Goal: Task Accomplishment & Management: Use online tool/utility

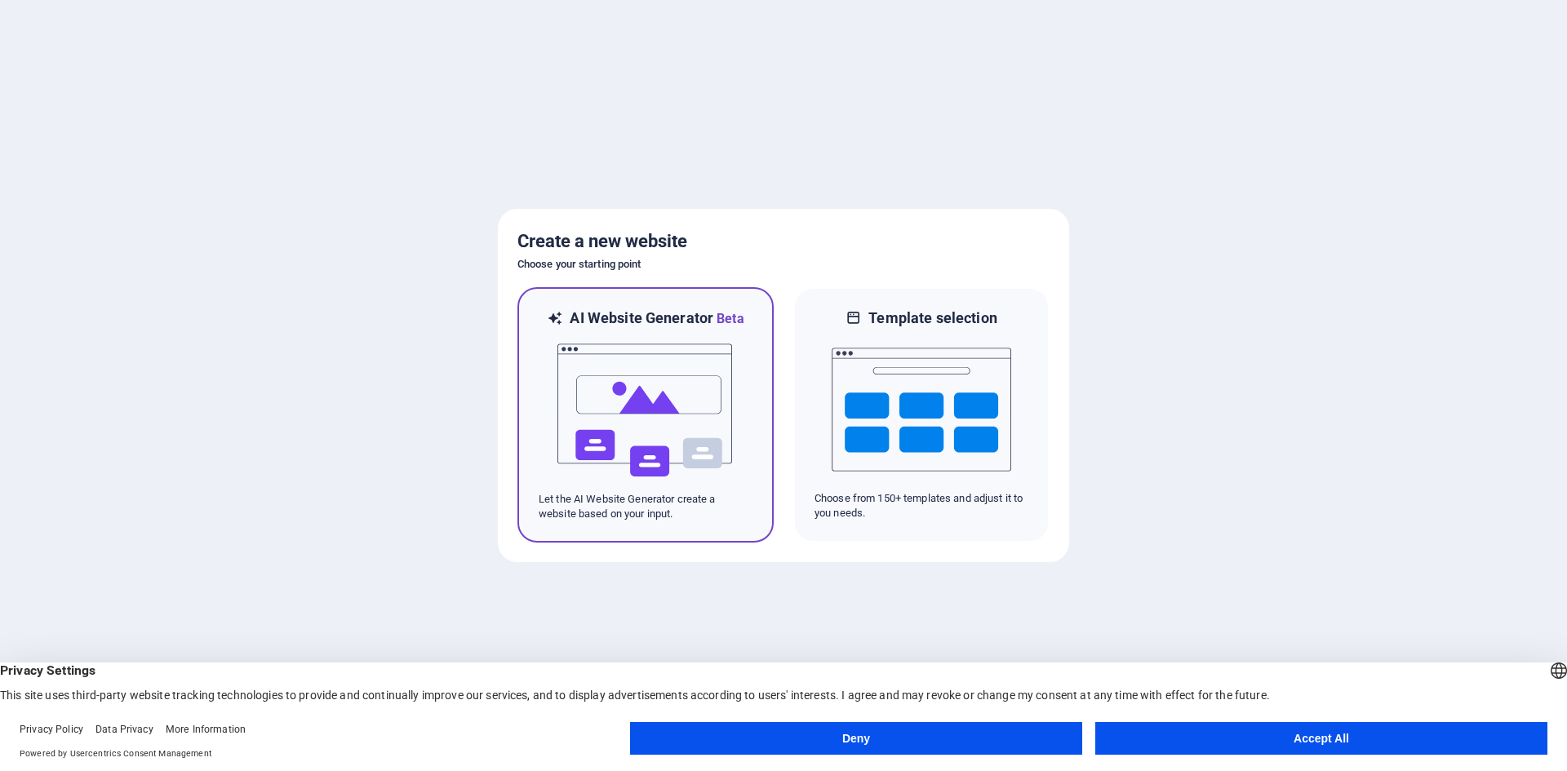
click at [650, 371] on img at bounding box center [646, 410] width 180 height 163
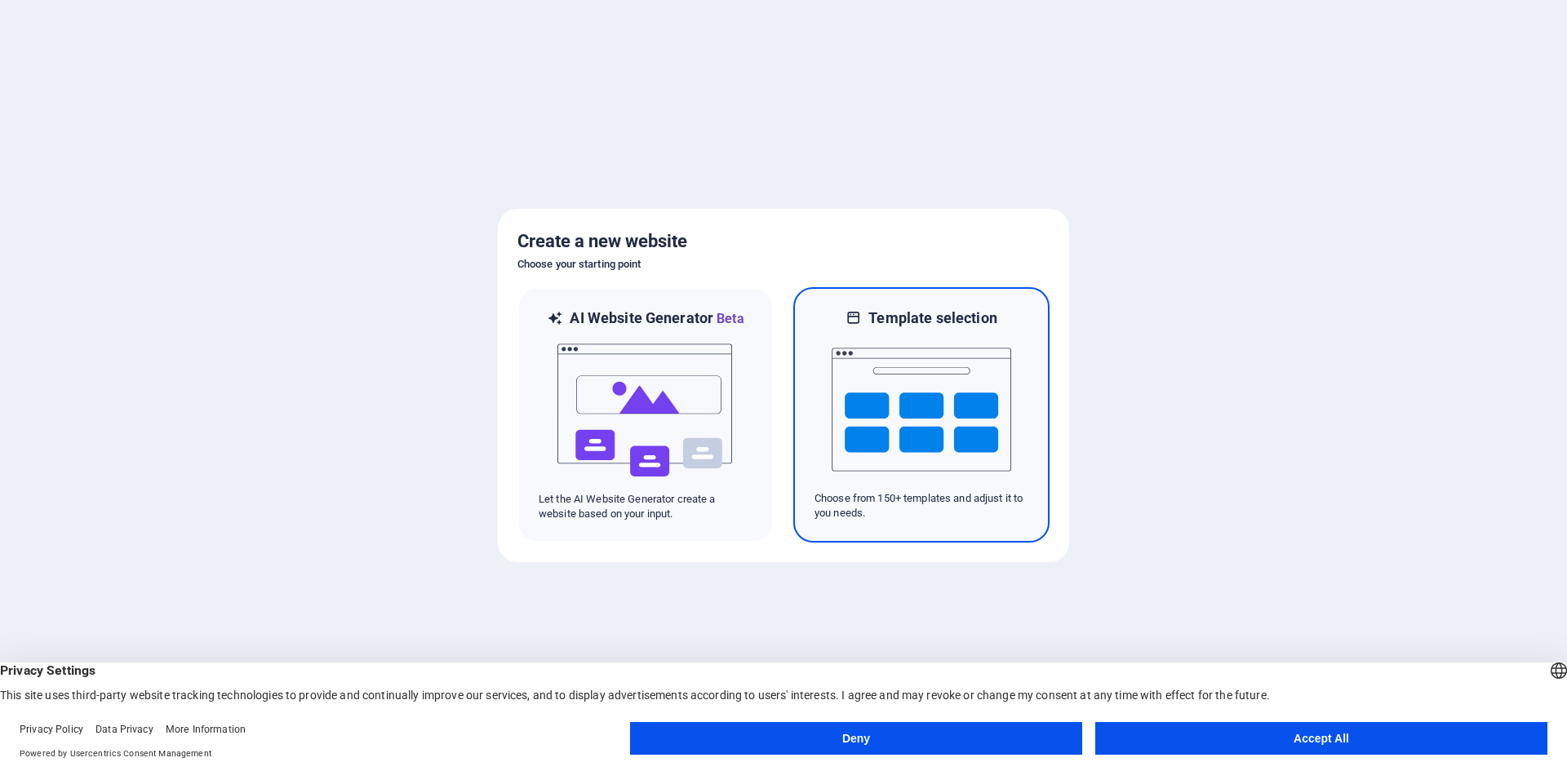
click at [907, 419] on img at bounding box center [921, 409] width 180 height 163
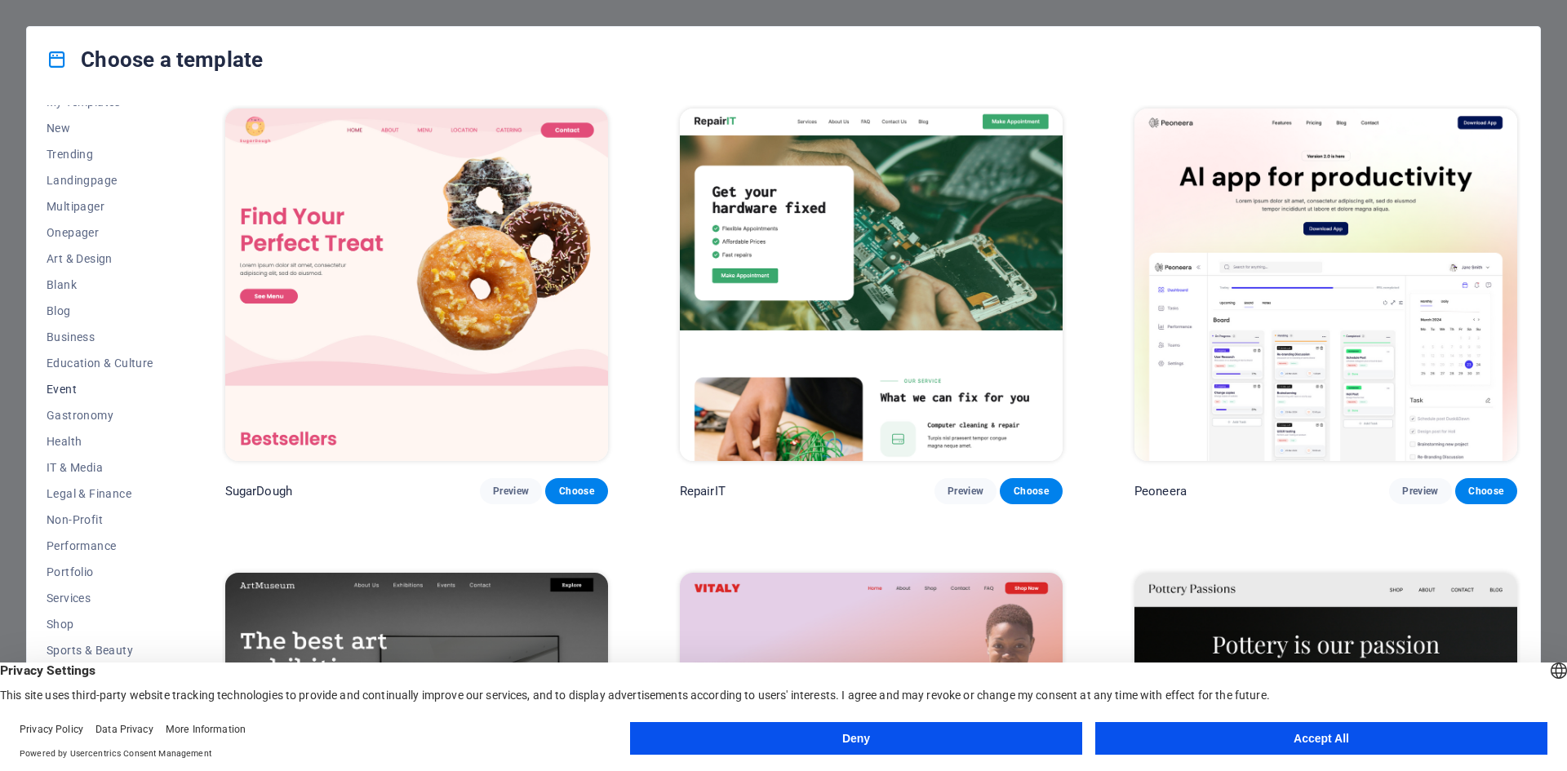
scroll to position [60, 0]
click at [899, 741] on button "Deny" at bounding box center [856, 738] width 452 height 33
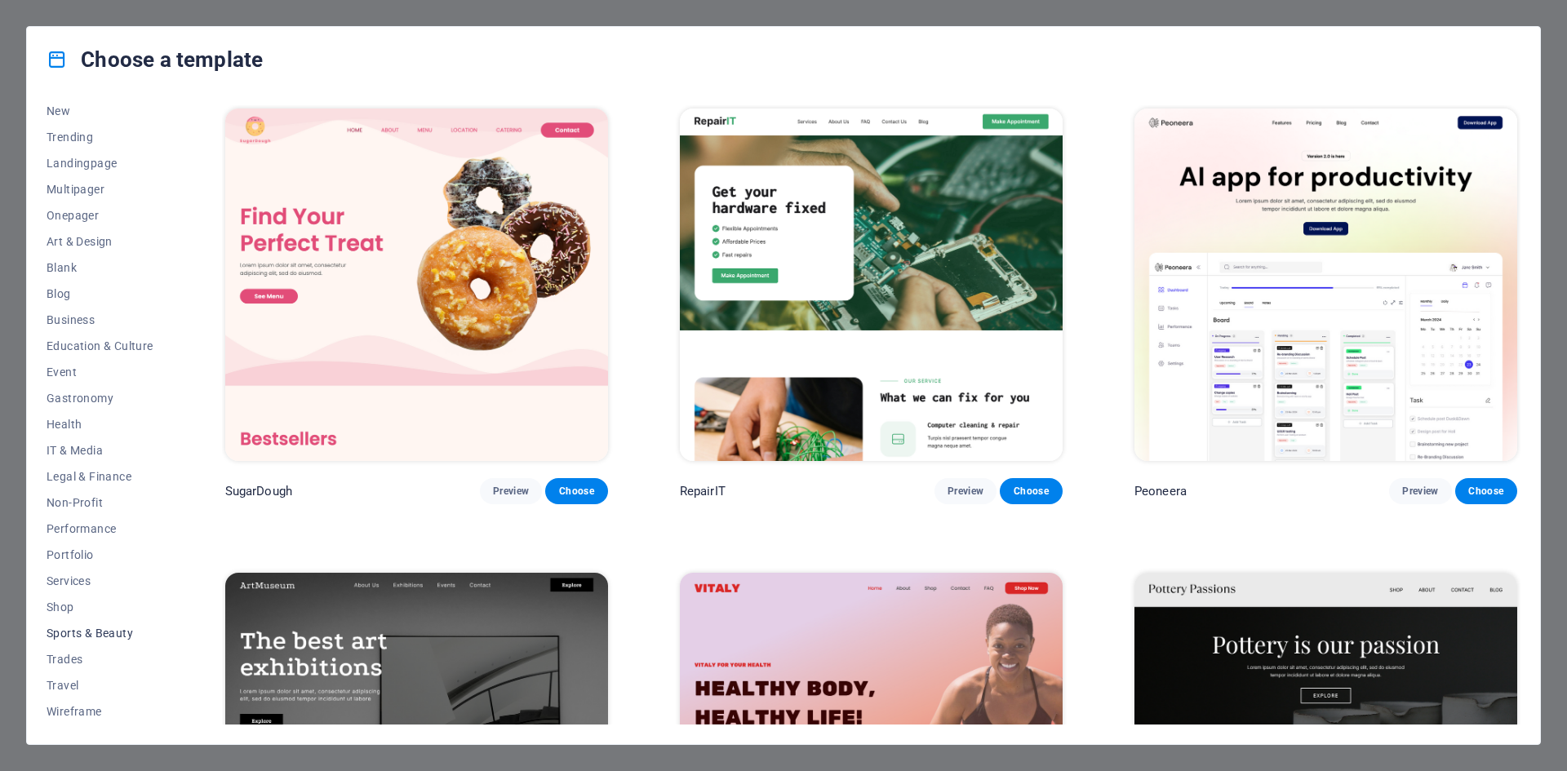
click at [108, 631] on span "Sports & Beauty" at bounding box center [100, 633] width 107 height 13
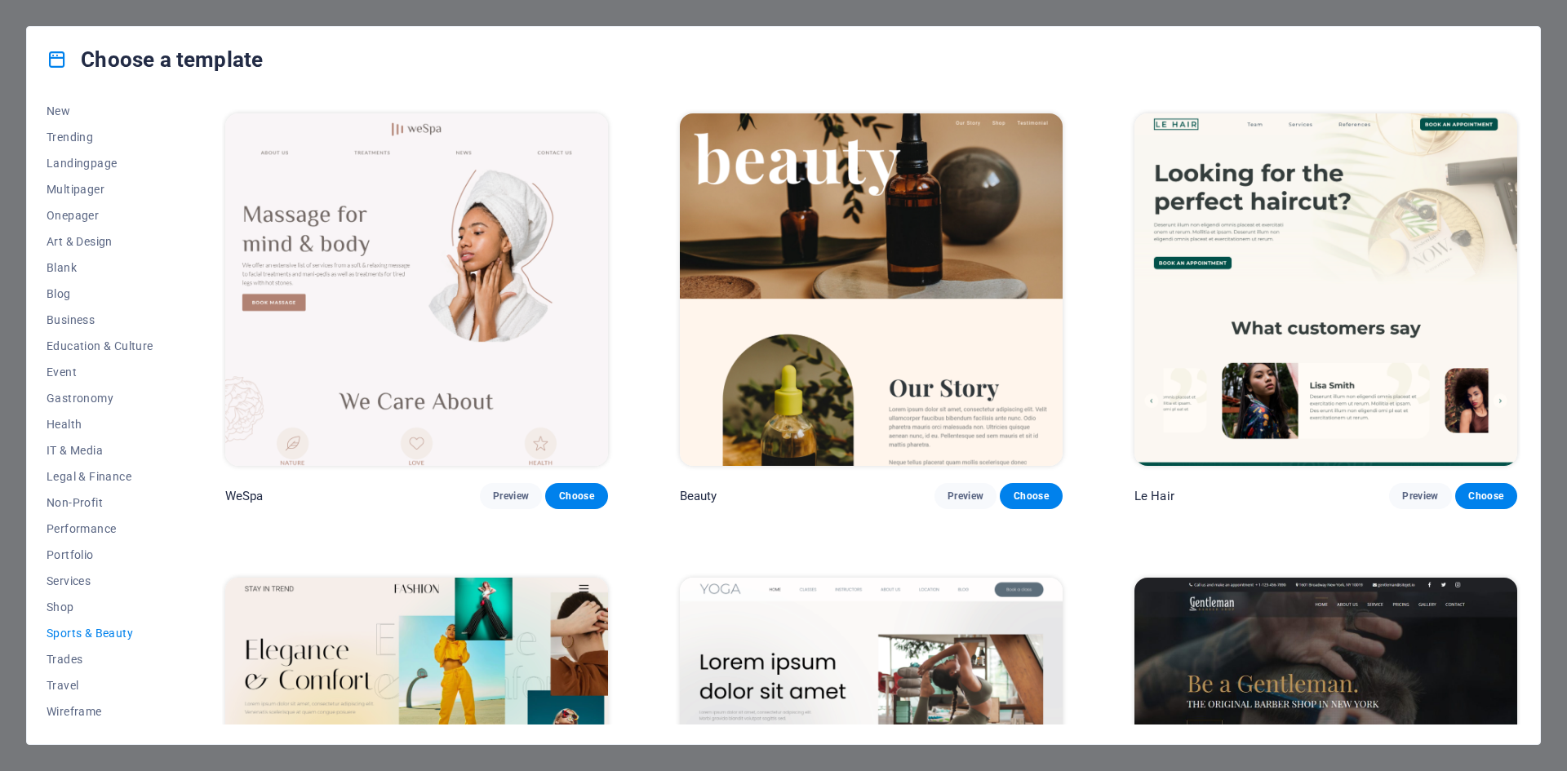
scroll to position [0, 0]
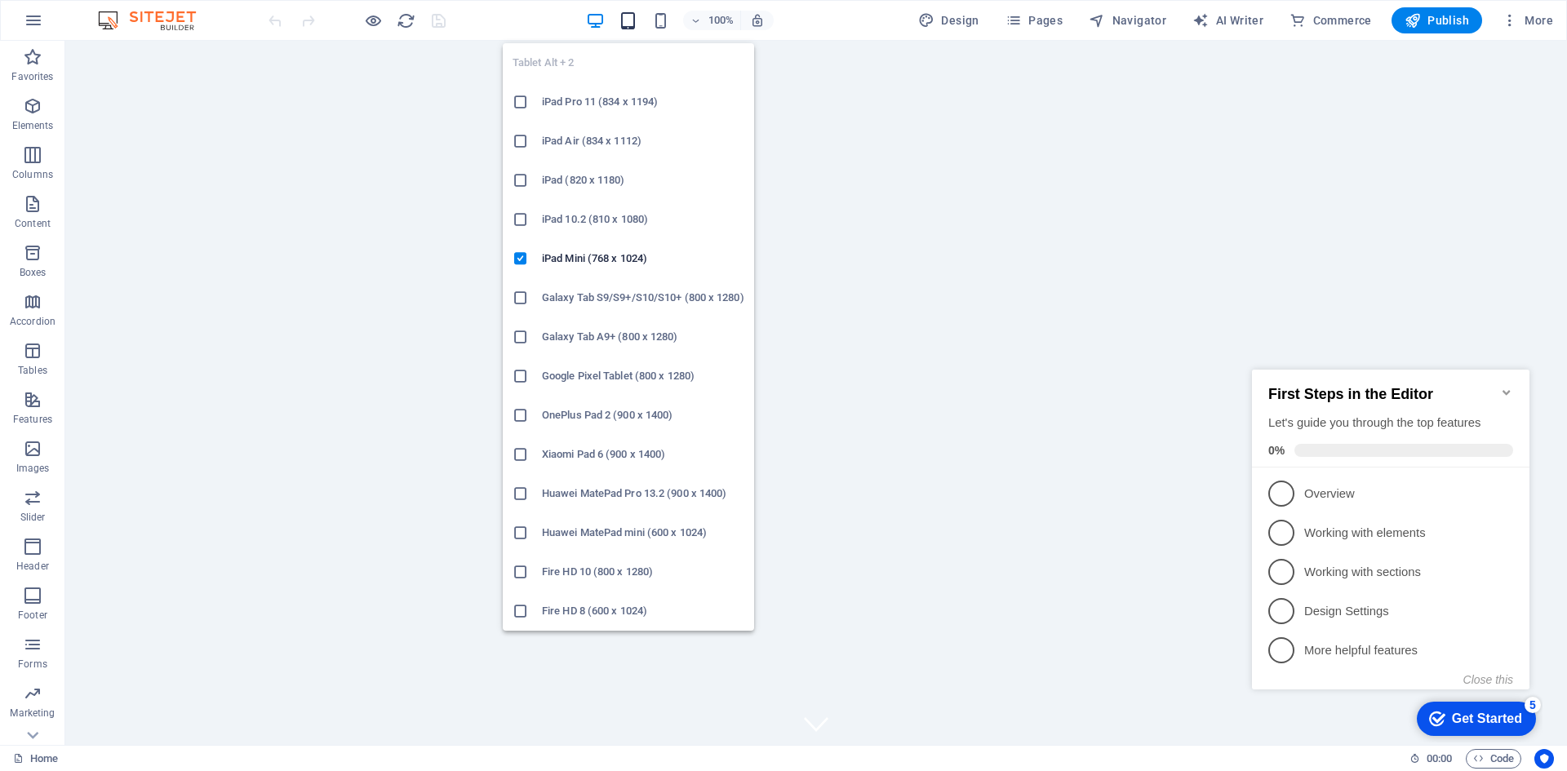
click at [636, 22] on icon "button" at bounding box center [628, 20] width 19 height 19
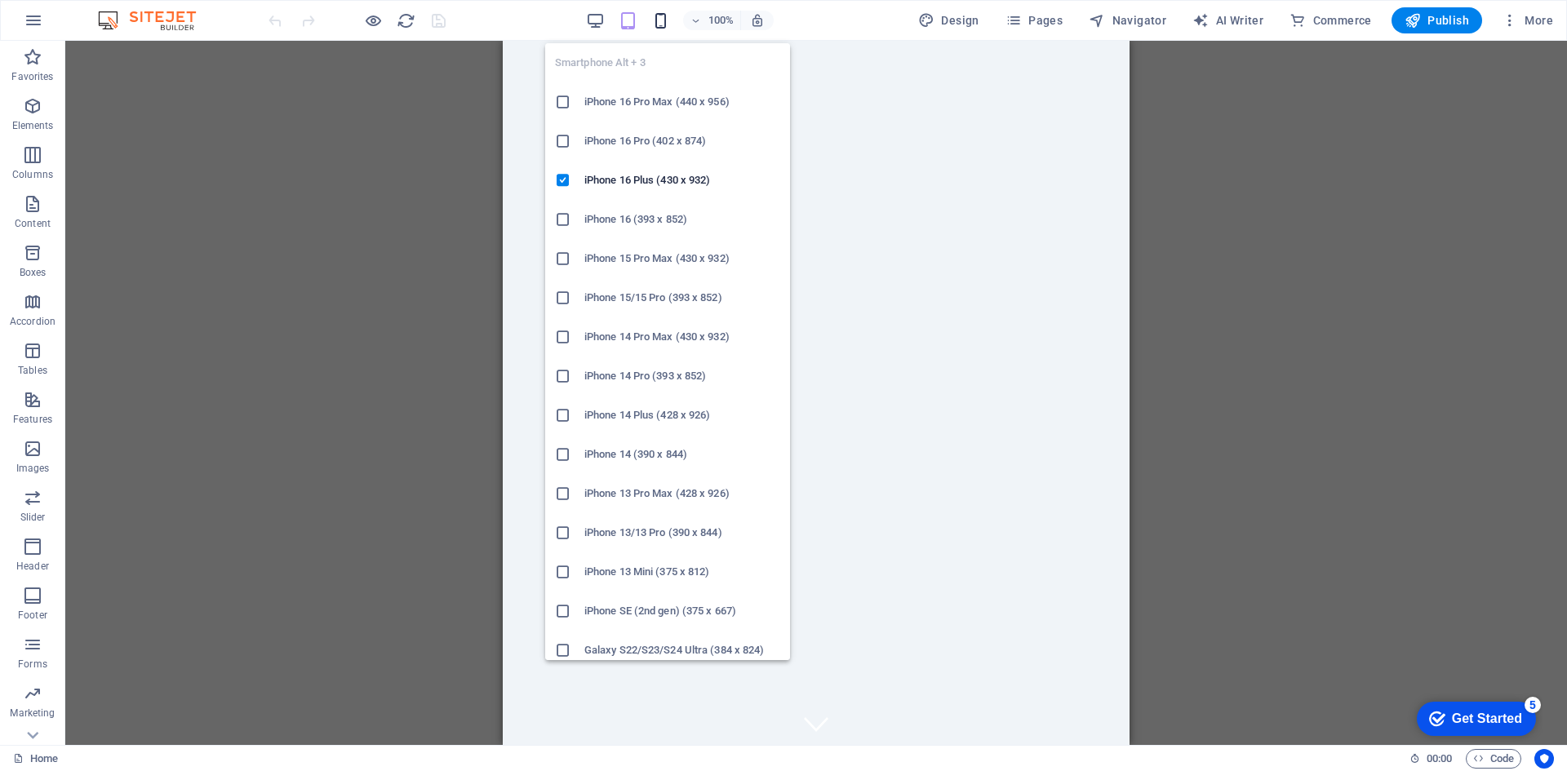
click at [667, 20] on icon "button" at bounding box center [660, 20] width 19 height 19
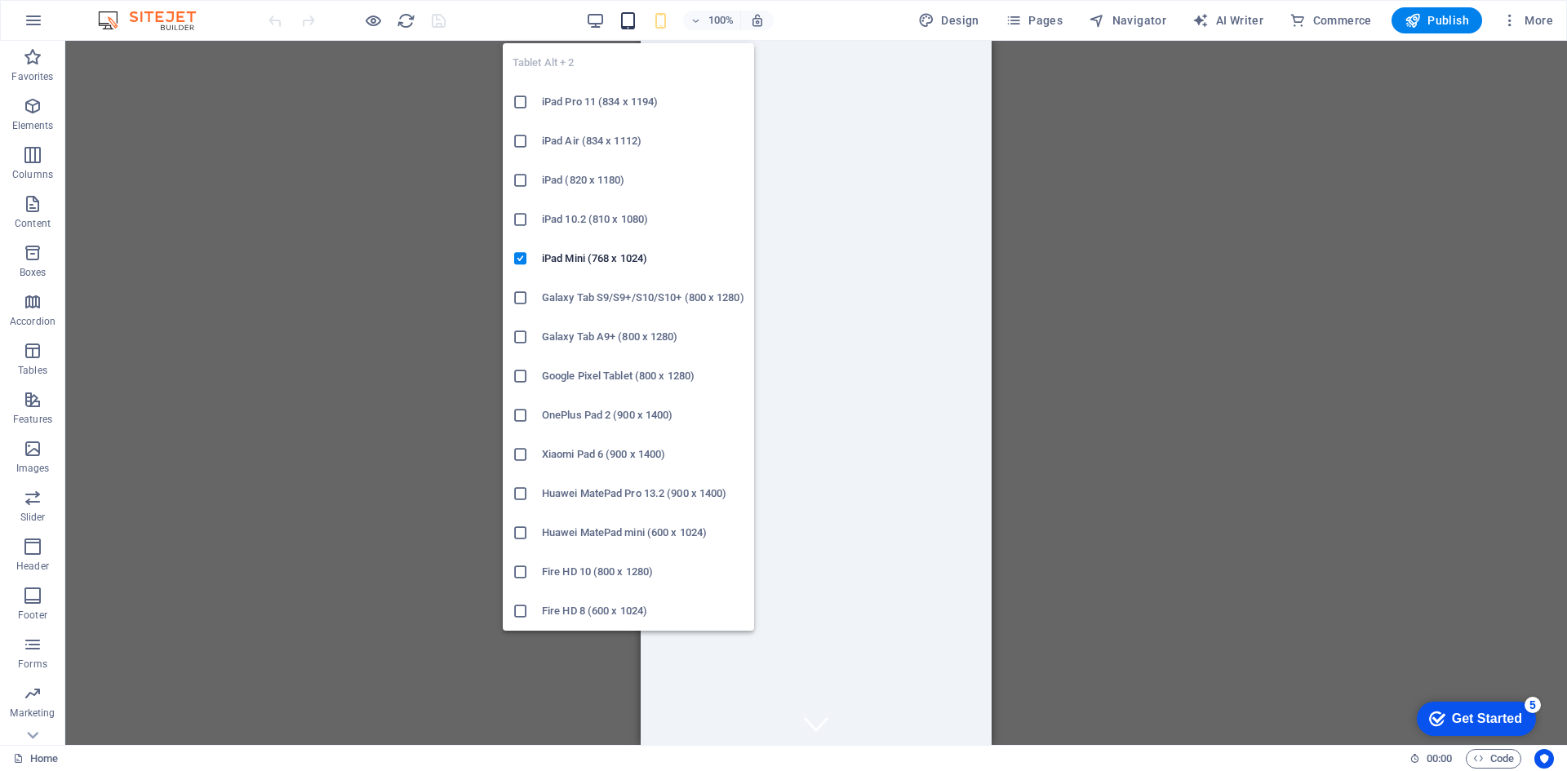
click at [637, 23] on icon "button" at bounding box center [628, 20] width 19 height 19
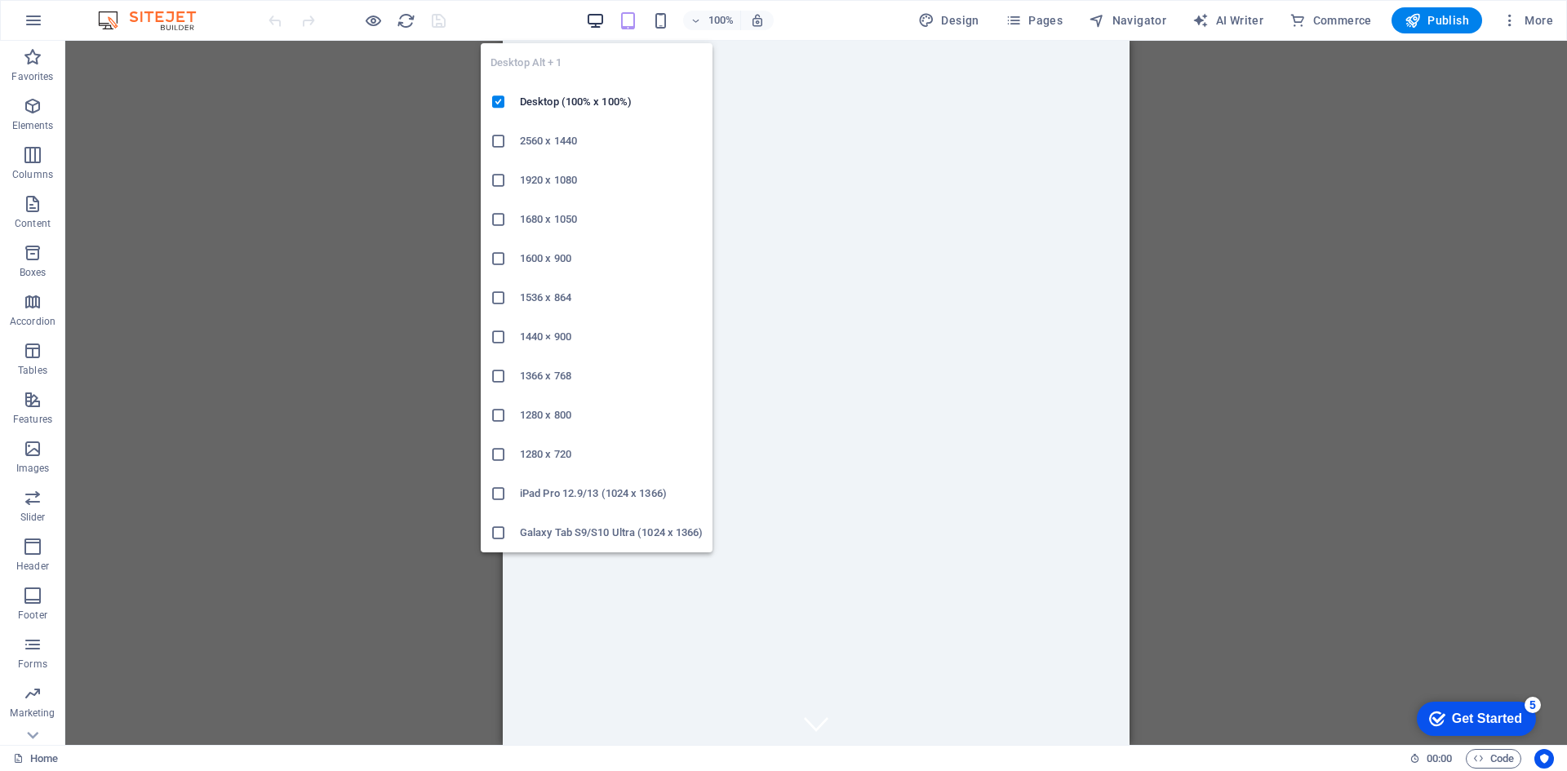
click at [603, 16] on icon "button" at bounding box center [595, 20] width 19 height 19
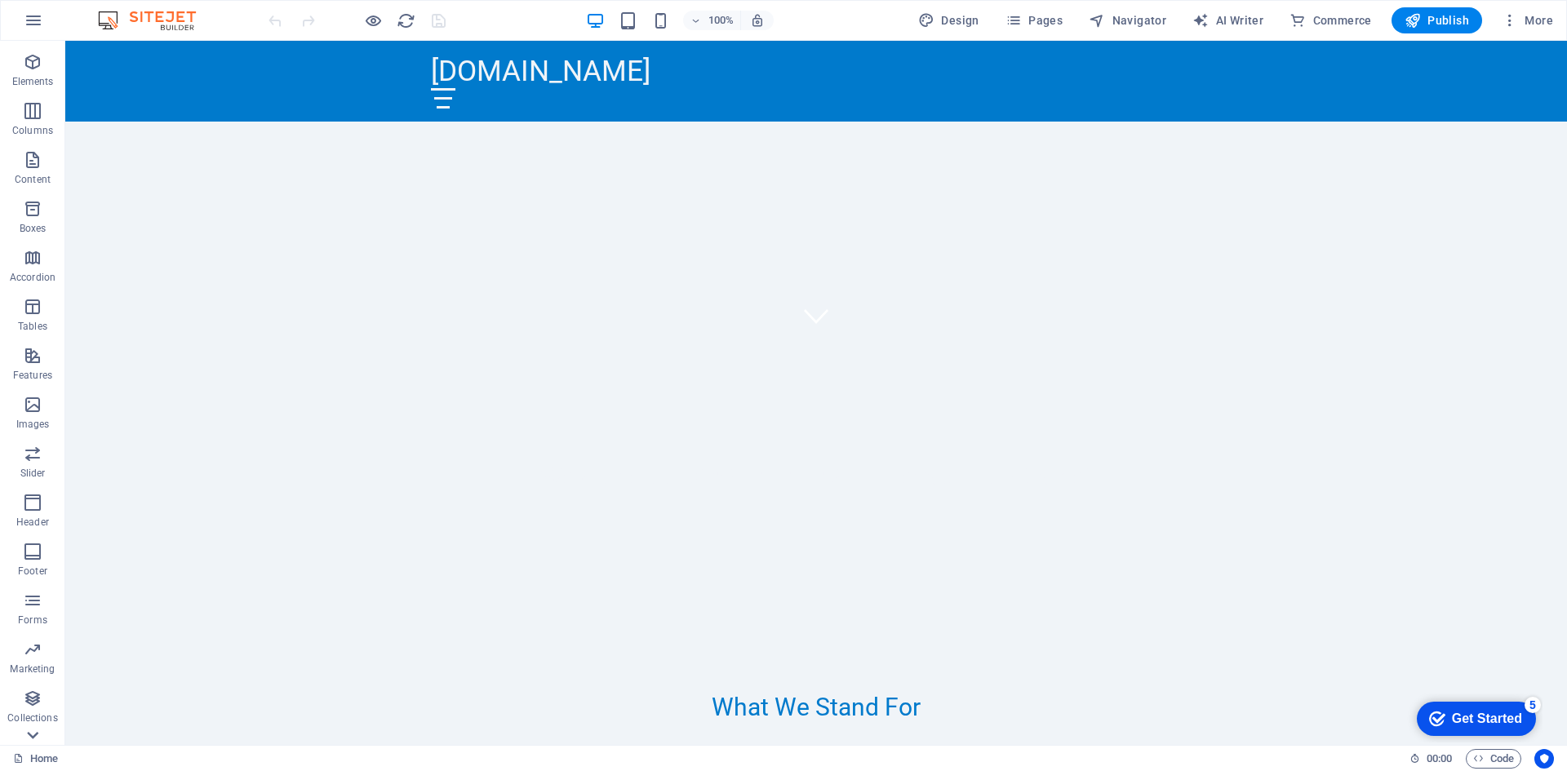
scroll to position [79, 0]
click at [33, 718] on icon "button" at bounding box center [33, 713] width 20 height 20
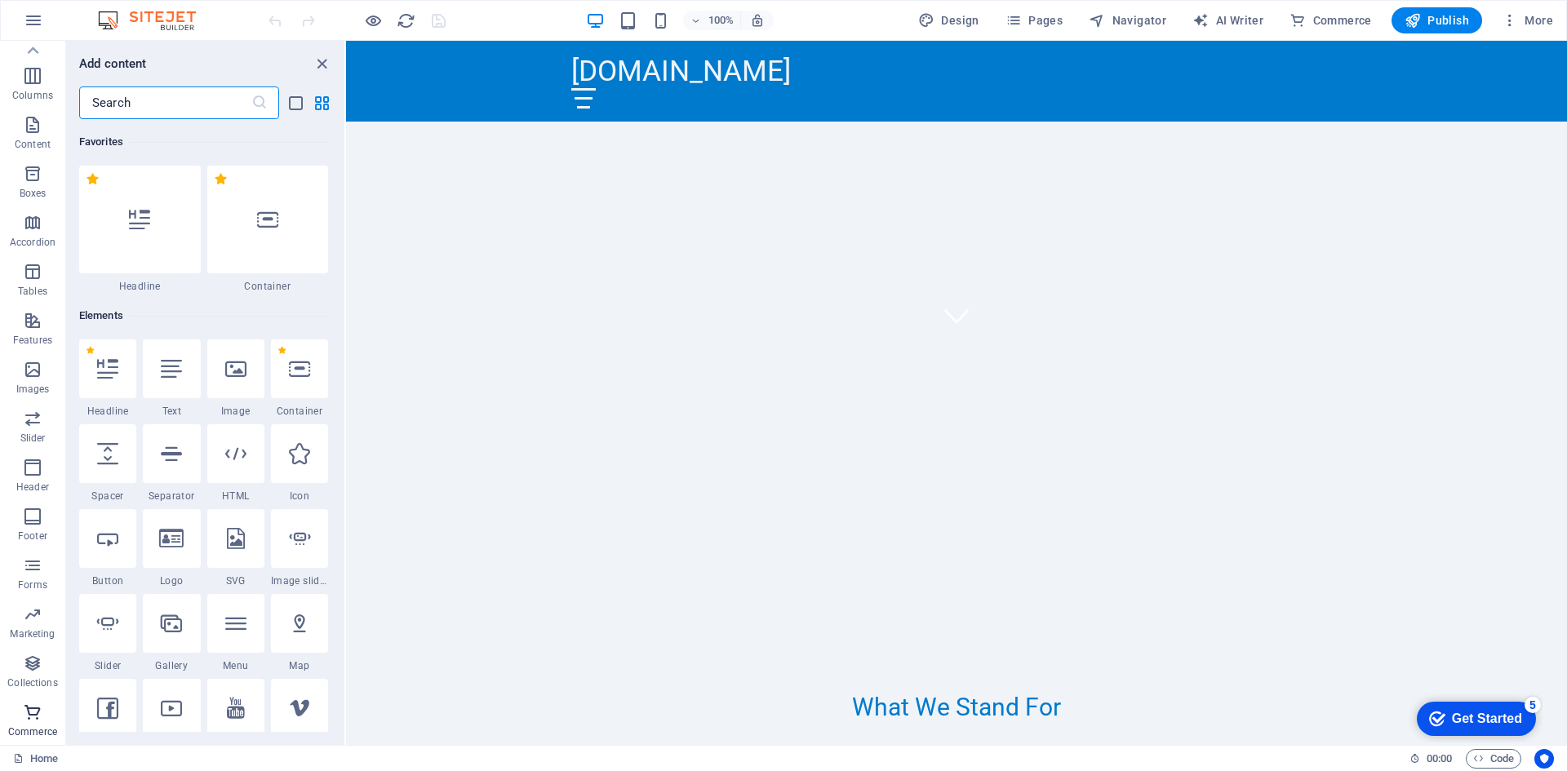
scroll to position [15725, 0]
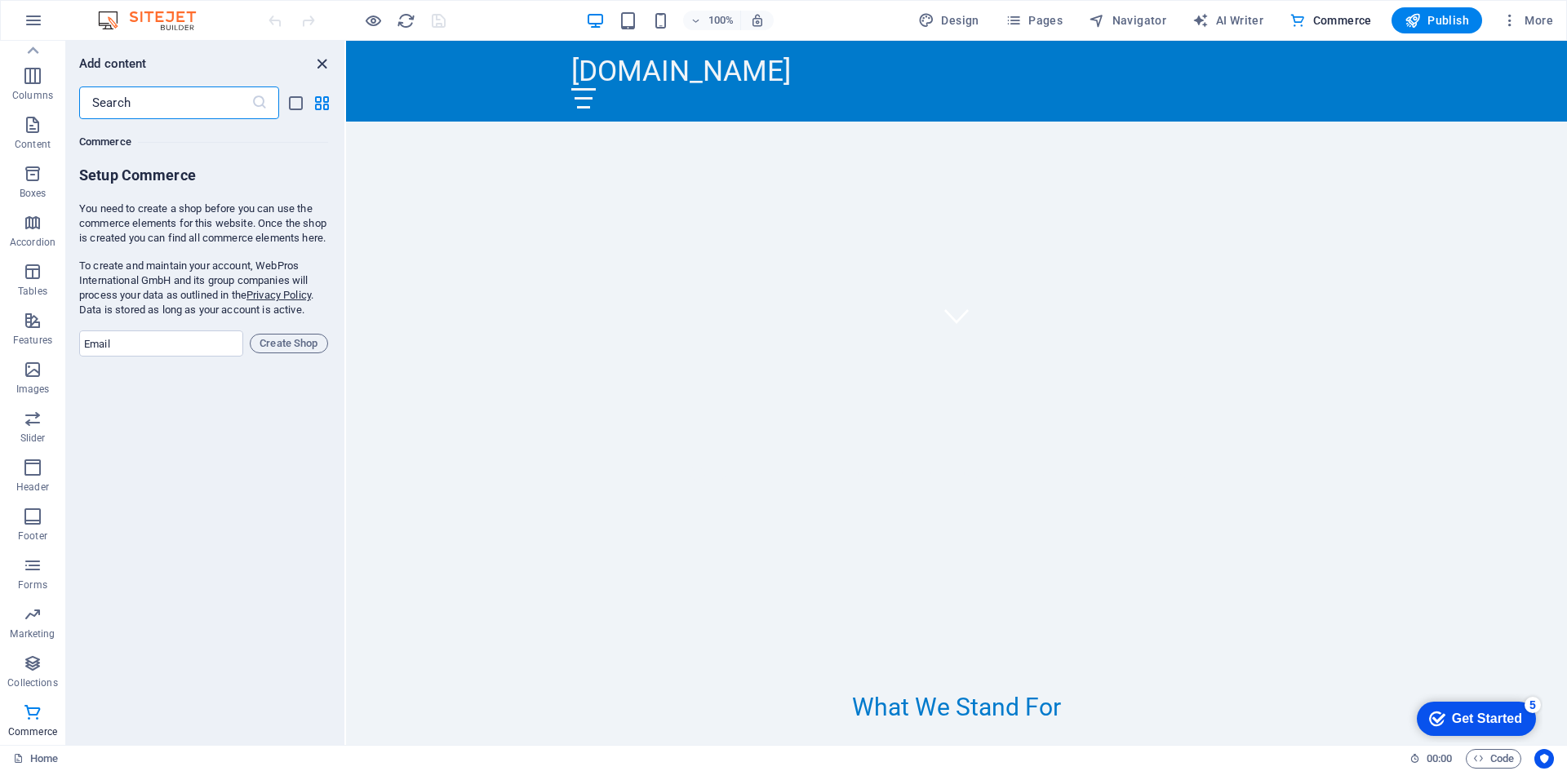
click at [321, 64] on icon "close panel" at bounding box center [322, 64] width 19 height 19
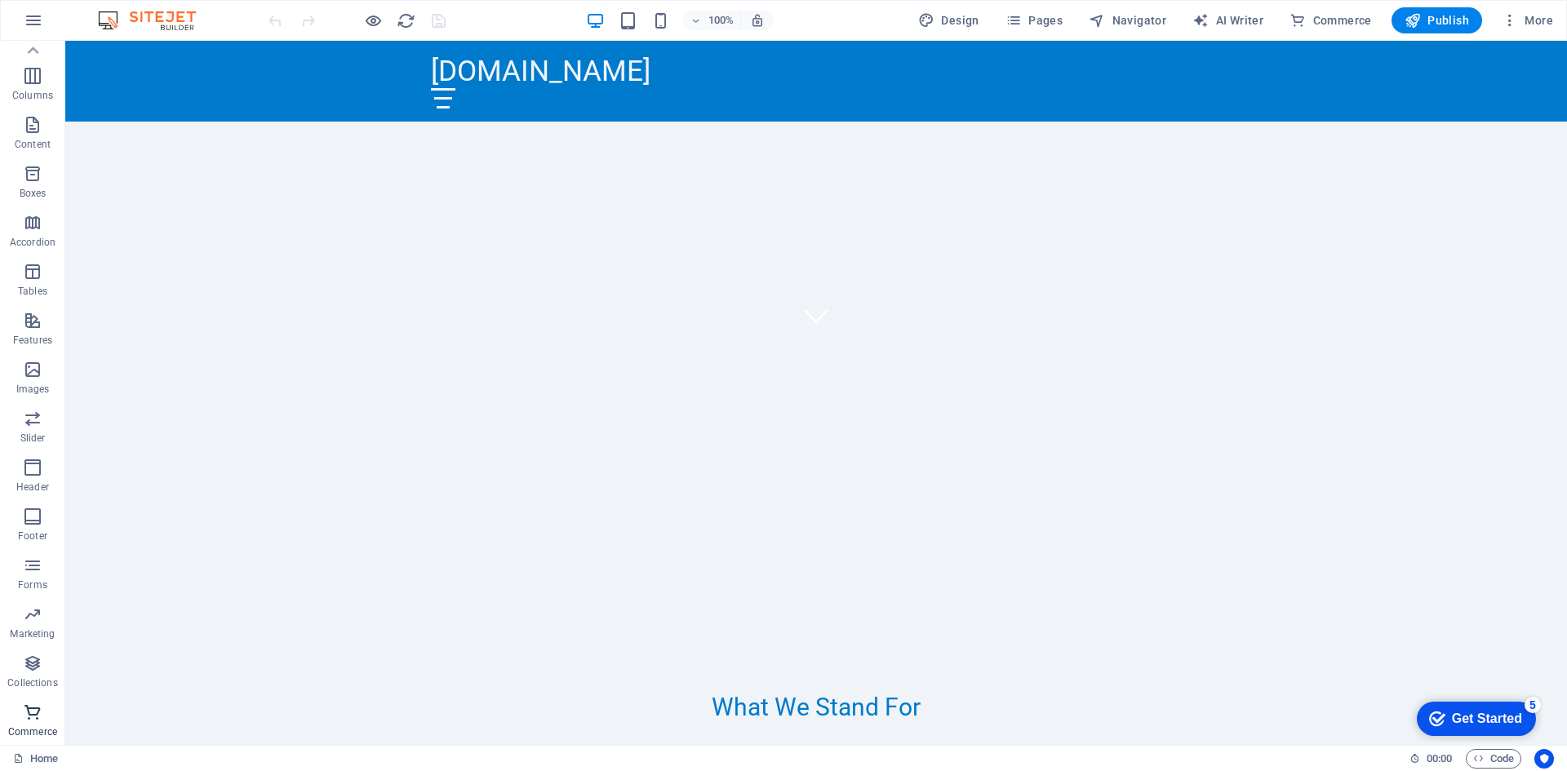
click at [30, 713] on icon "button" at bounding box center [33, 713] width 20 height 20
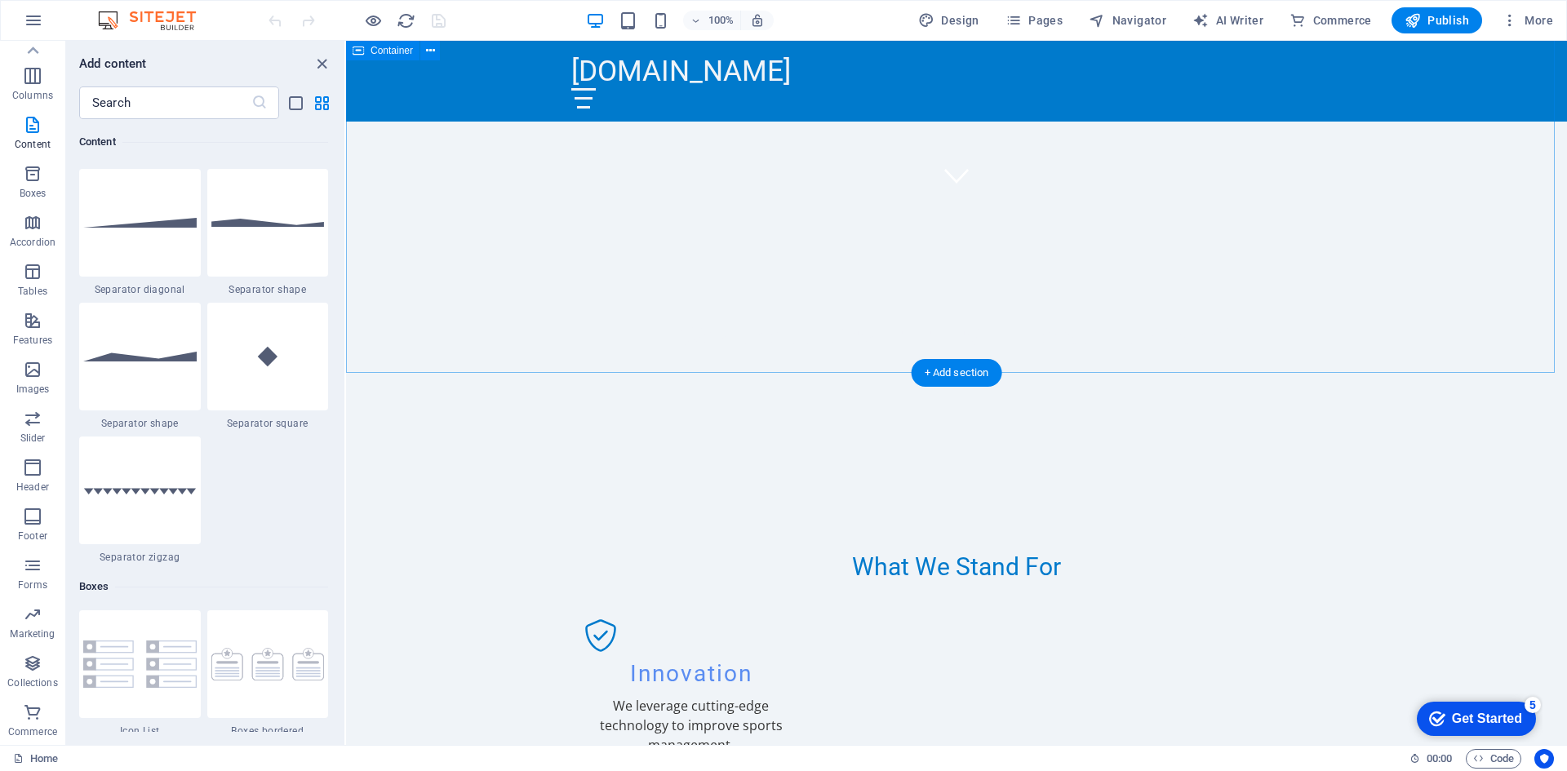
scroll to position [408, 0]
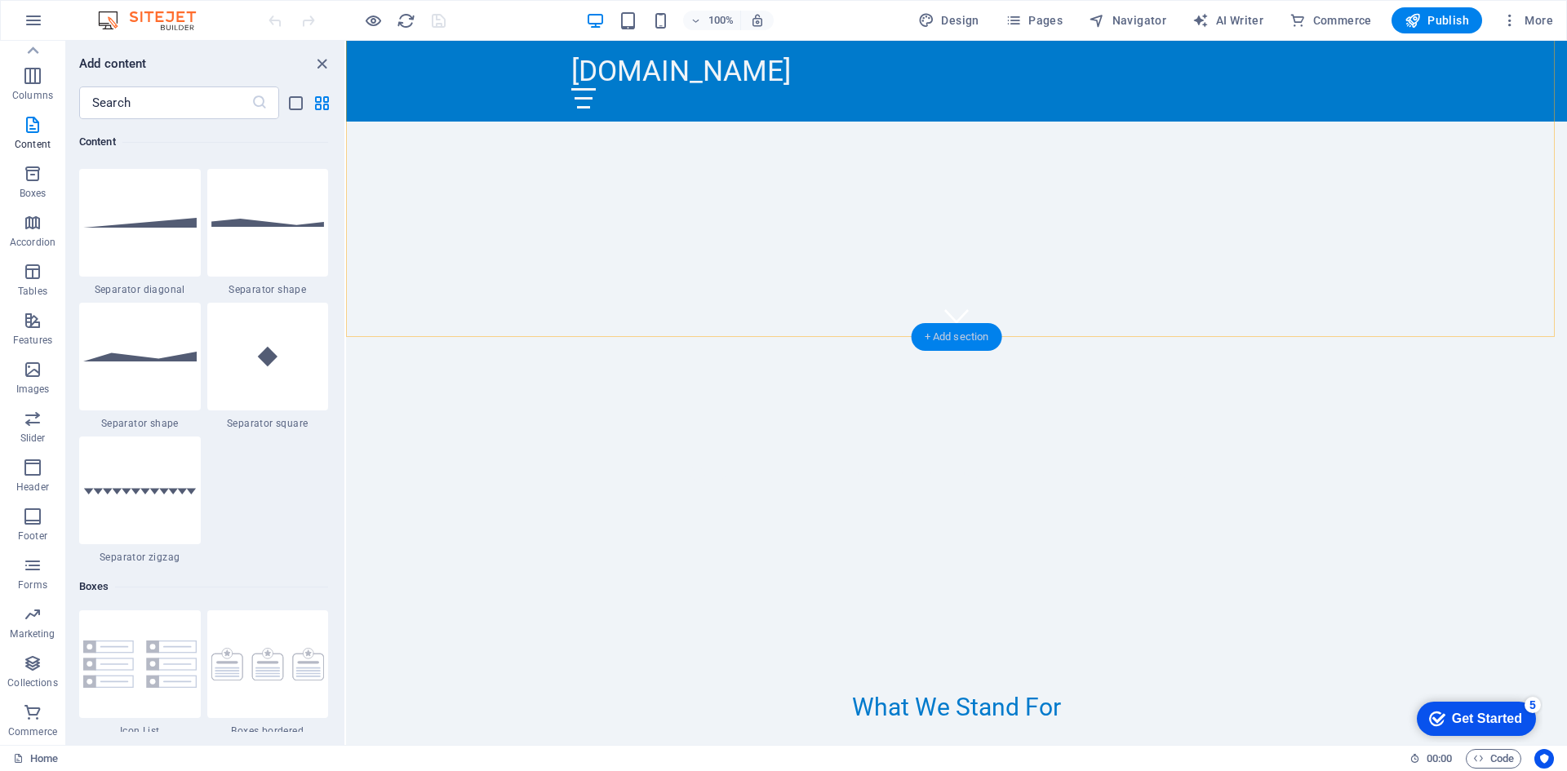
click at [931, 335] on div "+ Add section" at bounding box center [956, 337] width 91 height 28
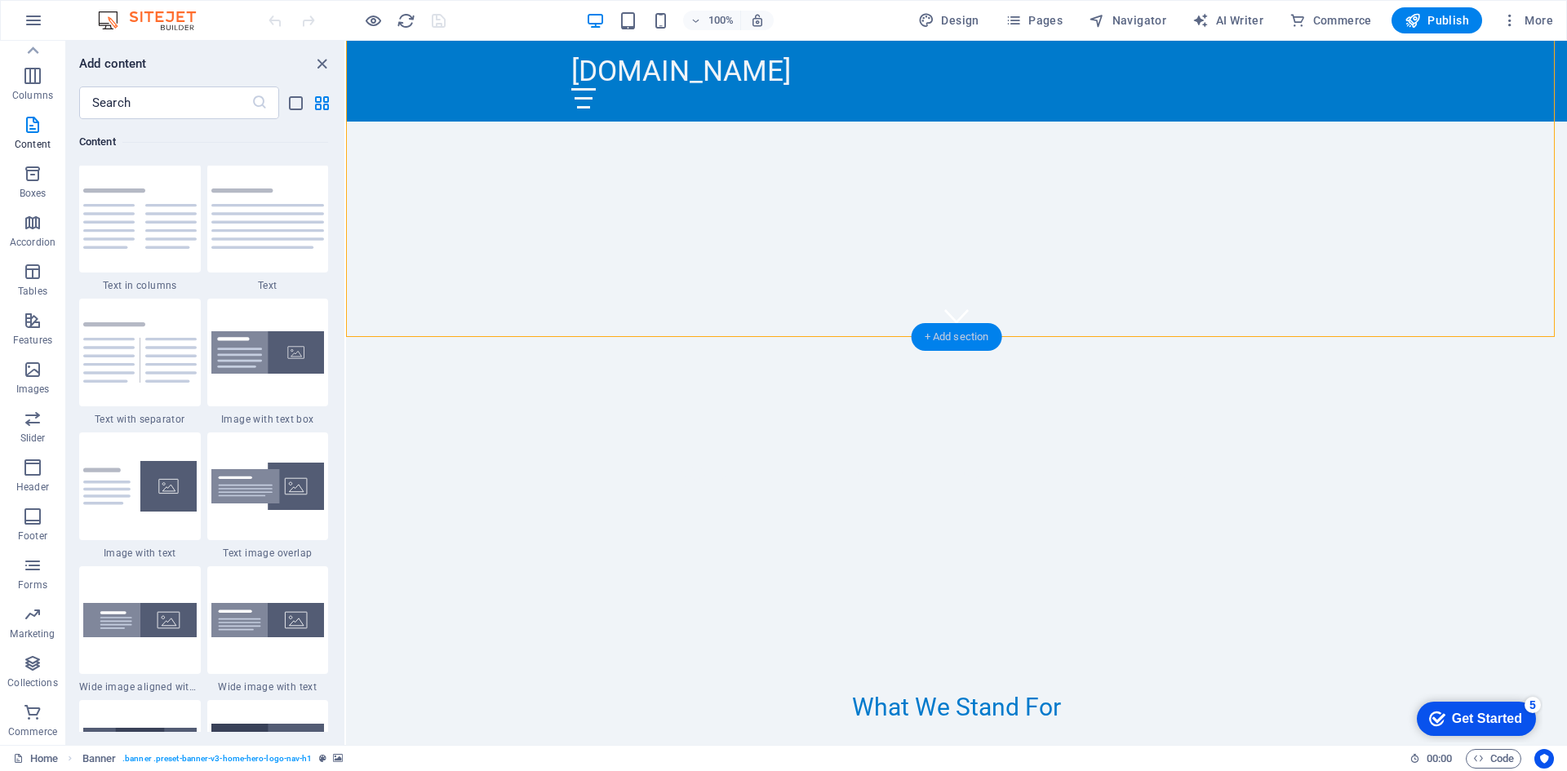
scroll to position [2855, 0]
click at [145, 91] on input "text" at bounding box center [165, 102] width 172 height 33
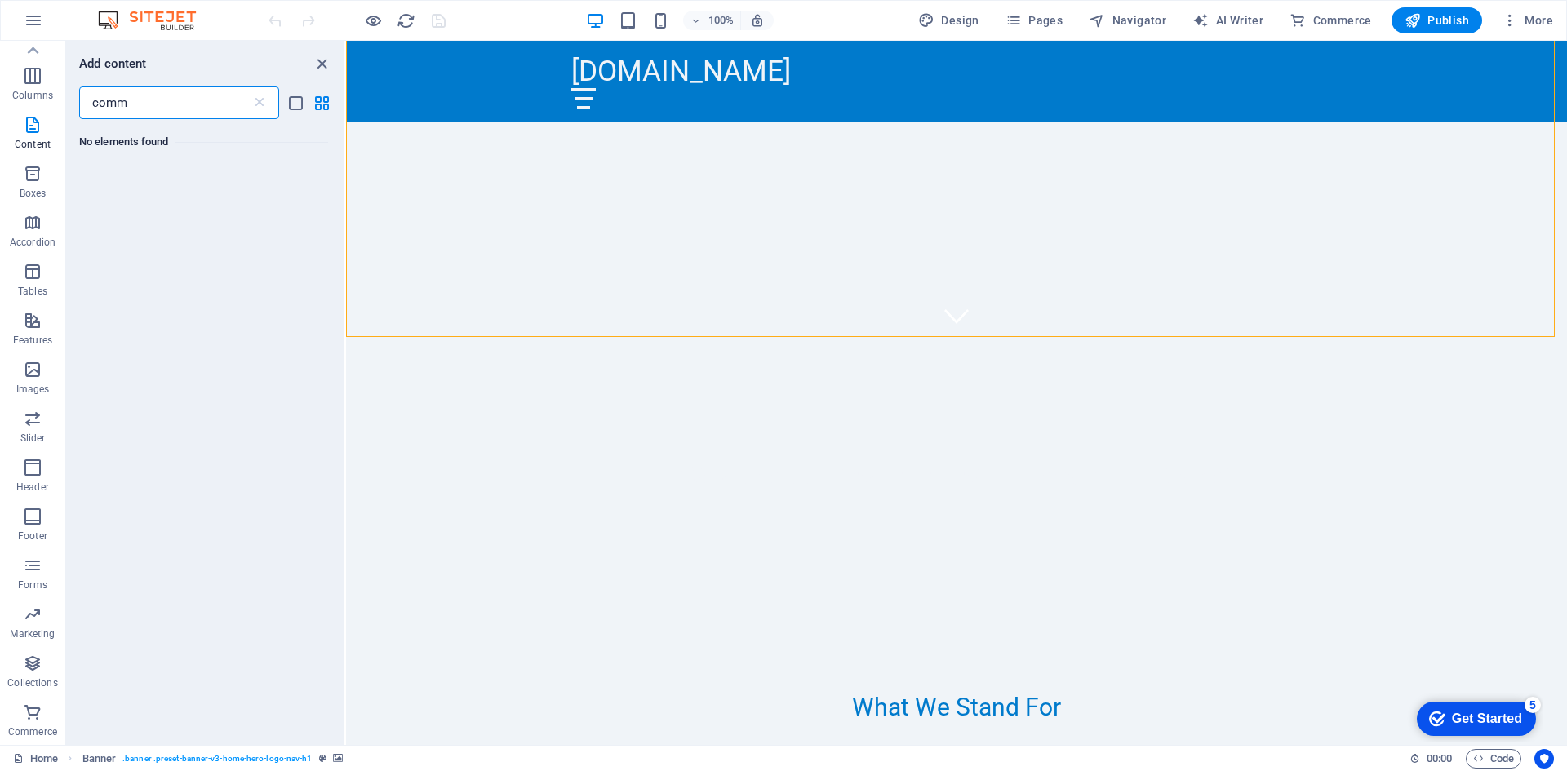
scroll to position [0, 0]
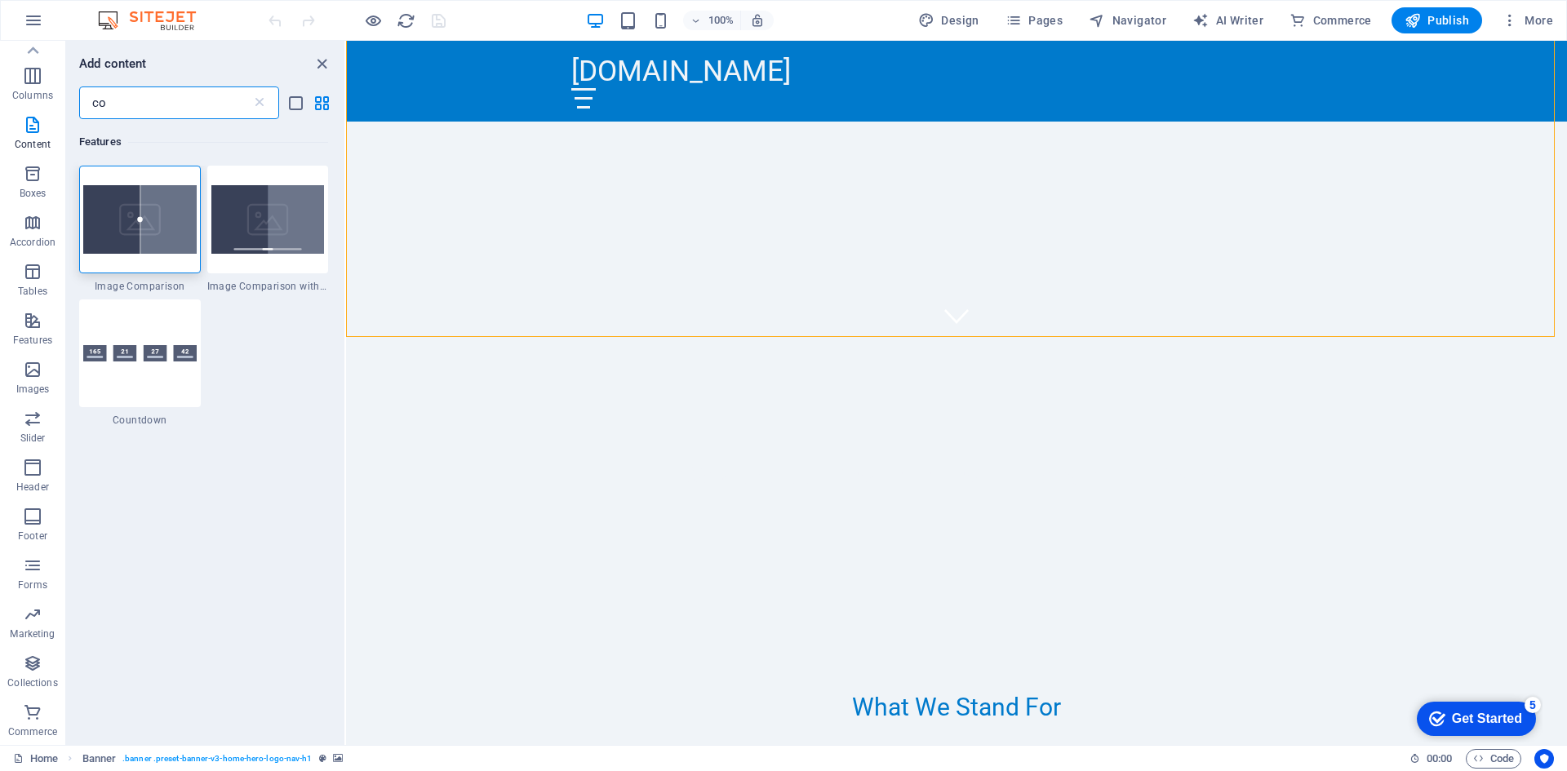
type input "c"
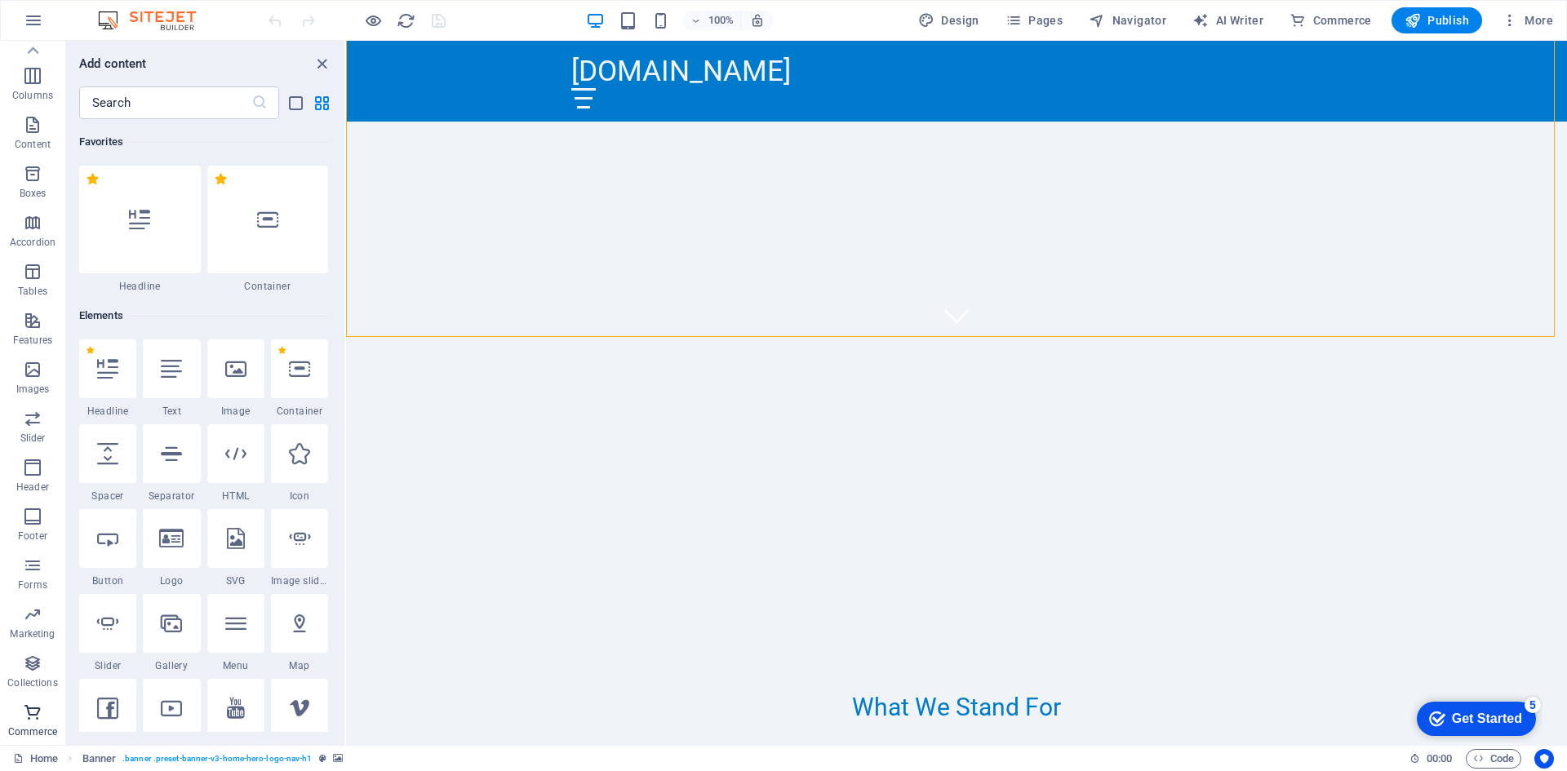
click at [29, 717] on icon "button" at bounding box center [33, 713] width 20 height 20
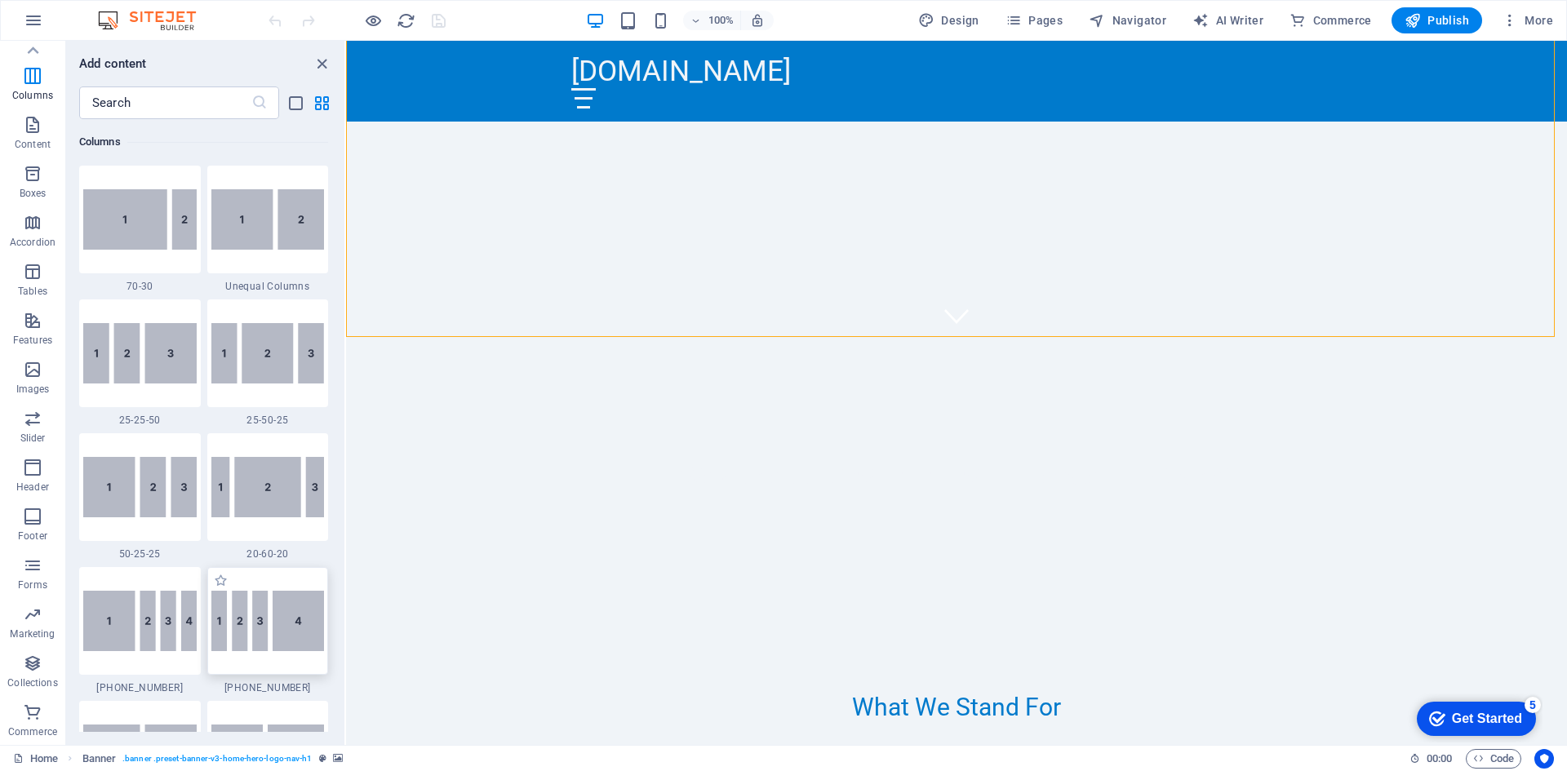
scroll to position [1714, 0]
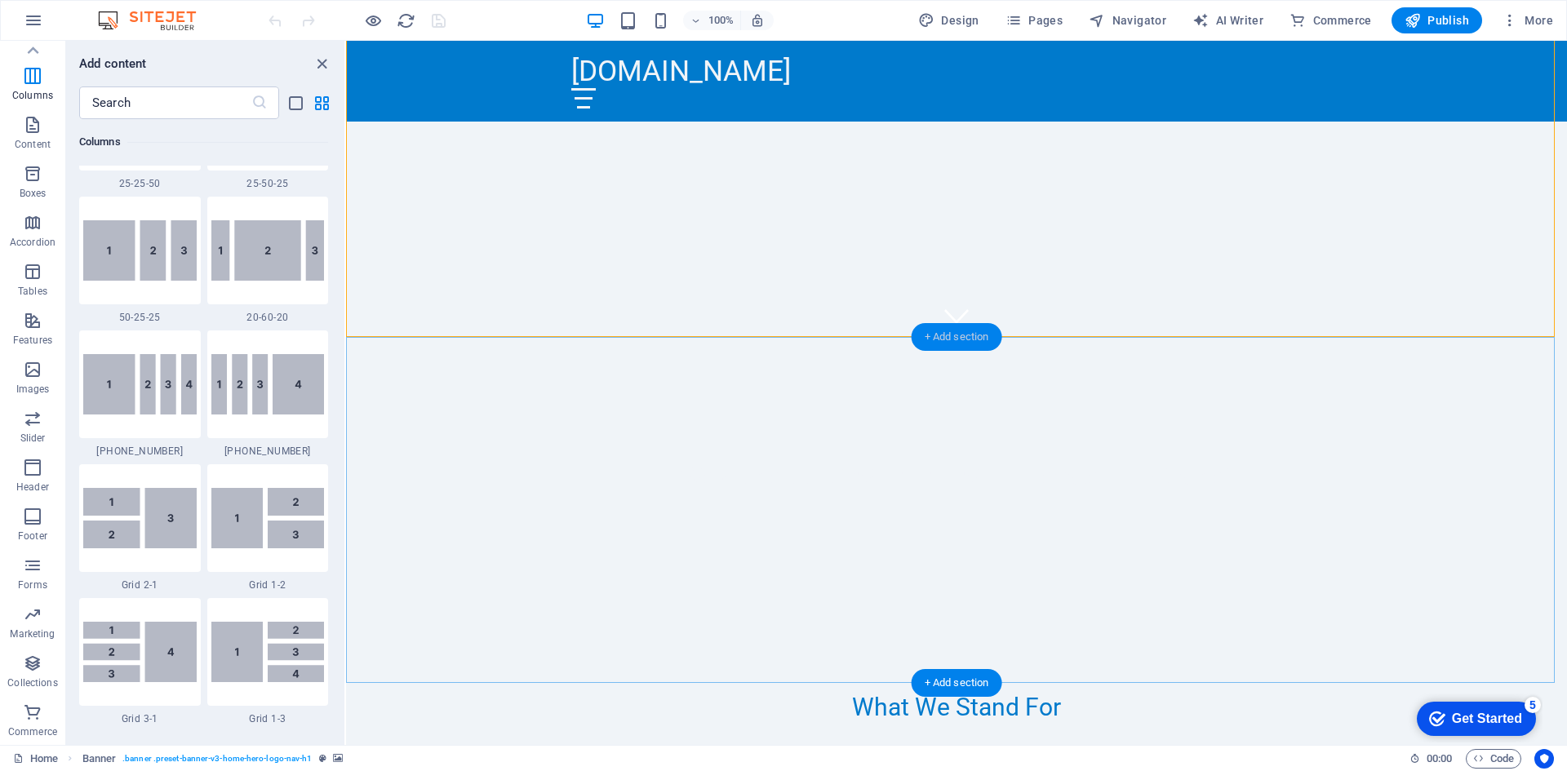
click at [931, 339] on div "+ Add section" at bounding box center [956, 337] width 91 height 28
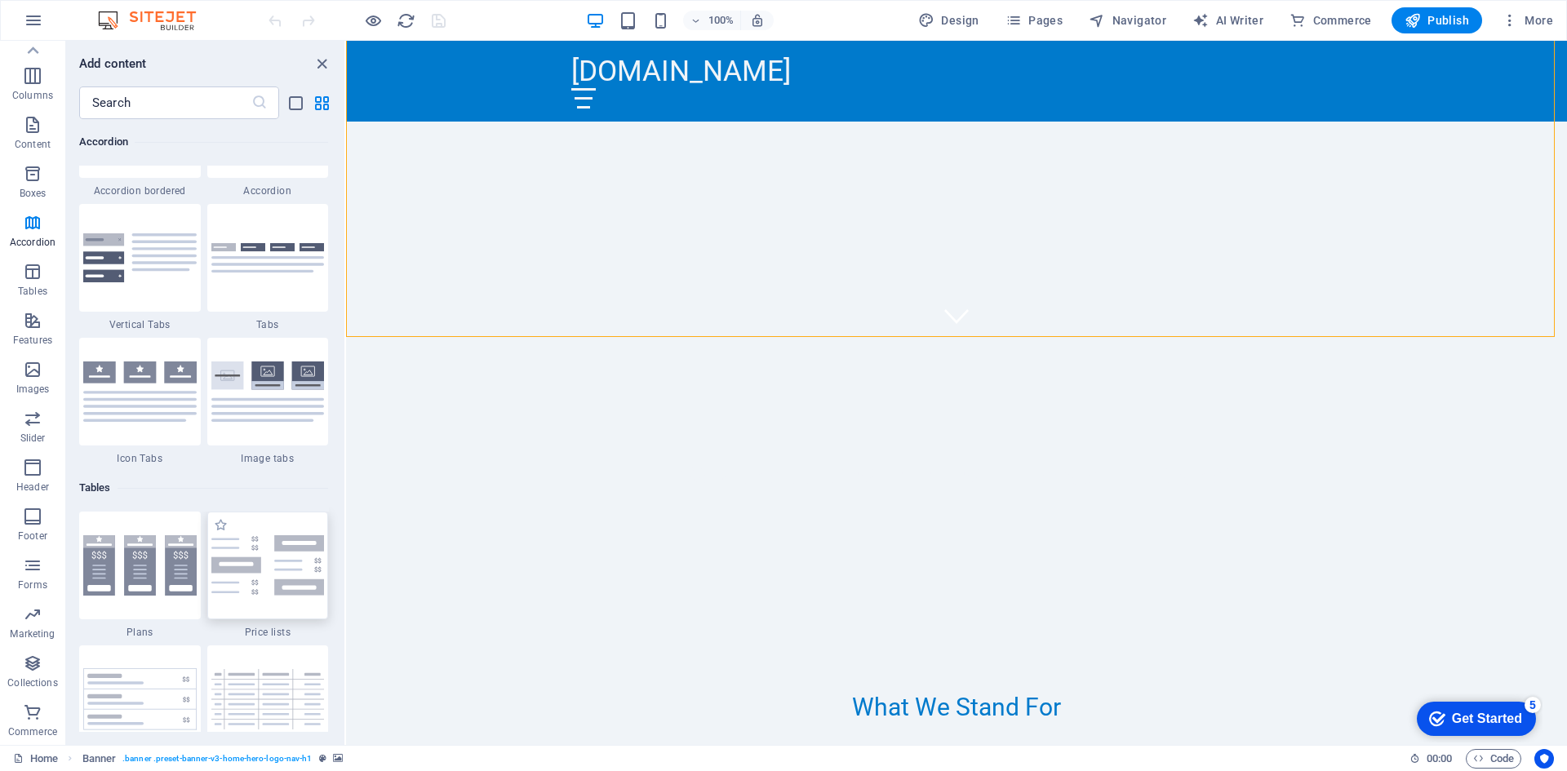
scroll to position [5548, 0]
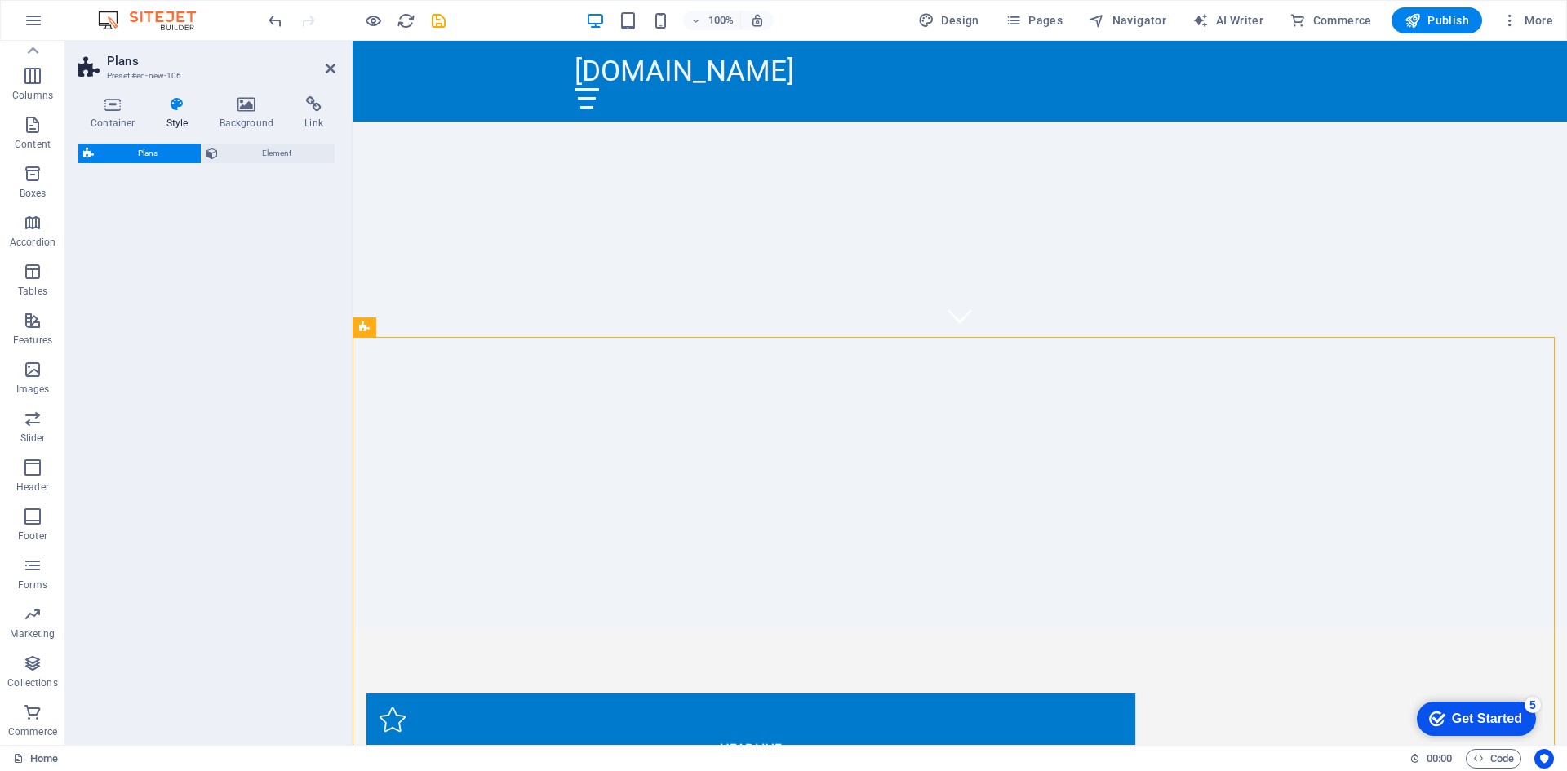
select select "rem"
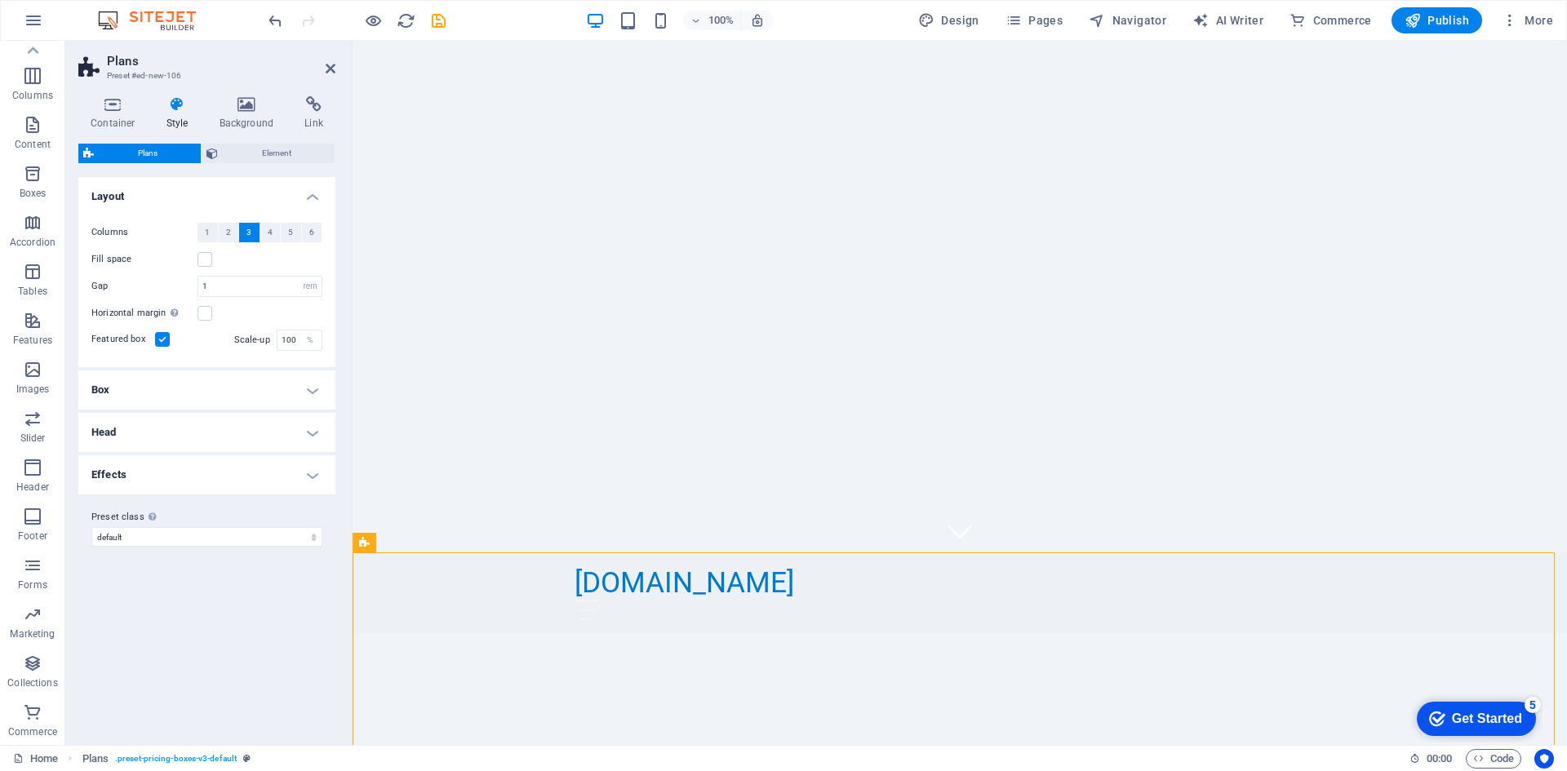
scroll to position [326, 0]
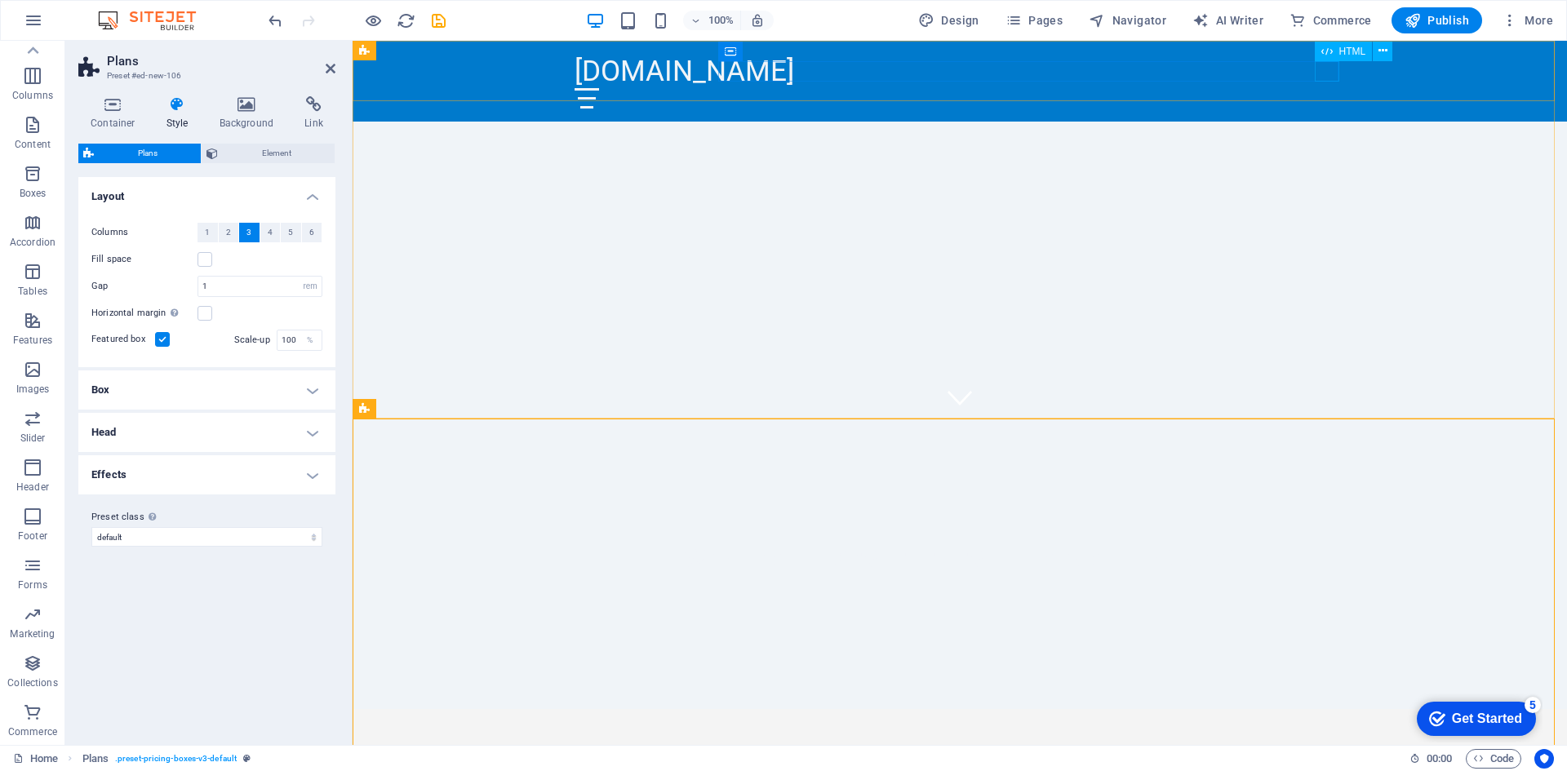
click at [1324, 88] on div at bounding box center [959, 98] width 770 height 20
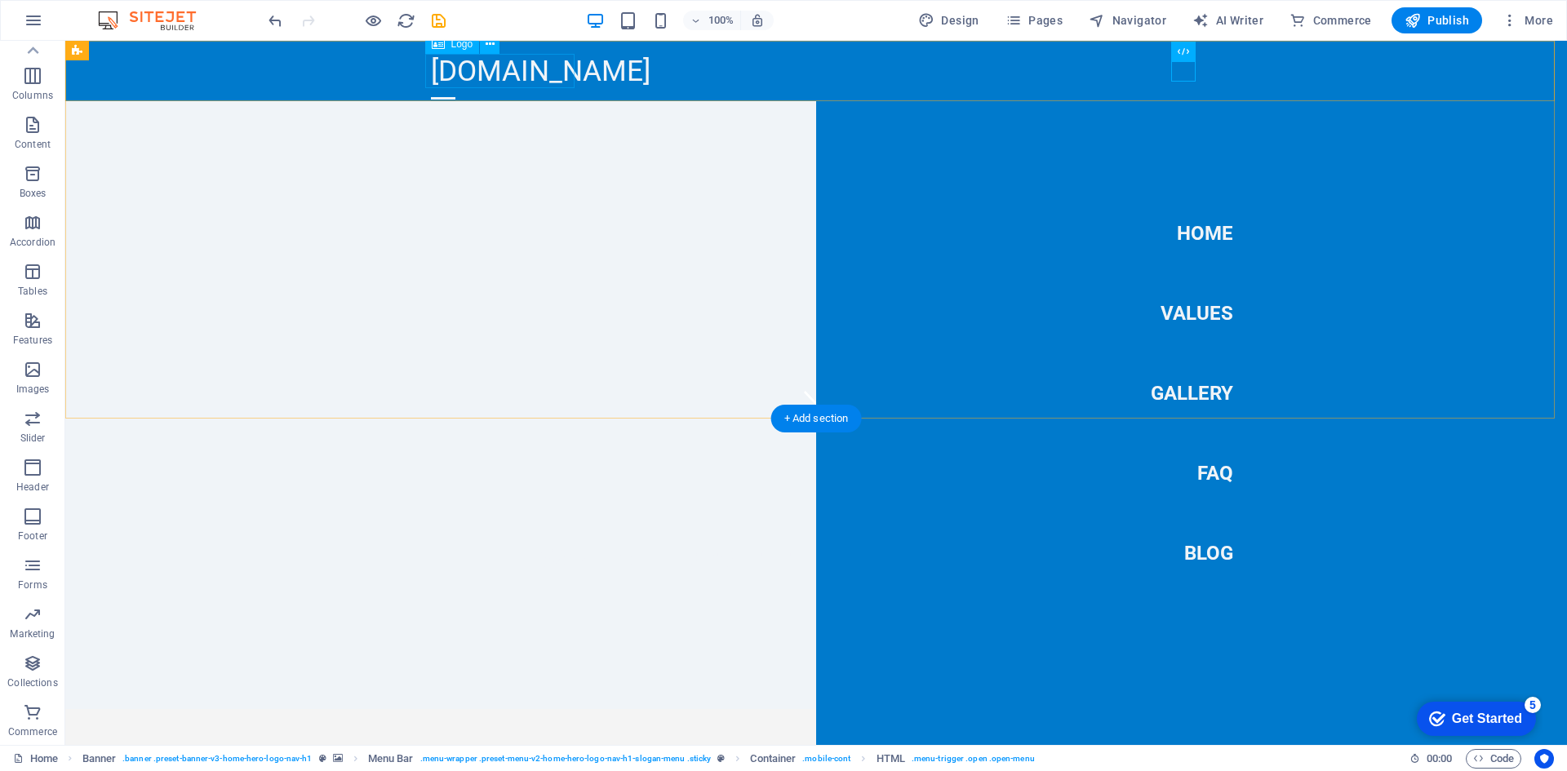
click at [565, 65] on div "[DOMAIN_NAME]" at bounding box center [816, 71] width 770 height 34
click at [455, 88] on div at bounding box center [443, 98] width 24 height 20
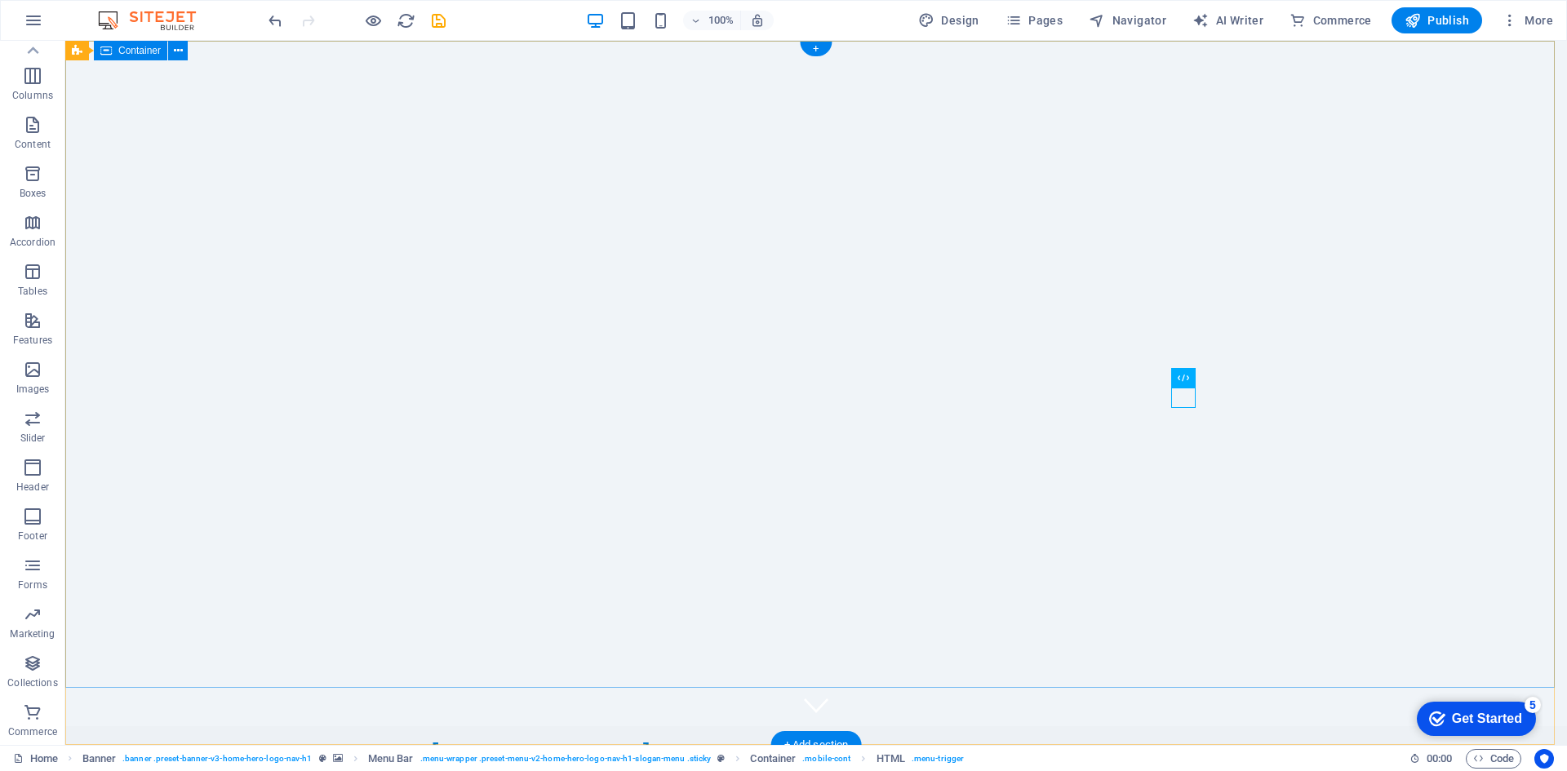
scroll to position [0, 0]
